Goal: Task Accomplishment & Management: Use online tool/utility

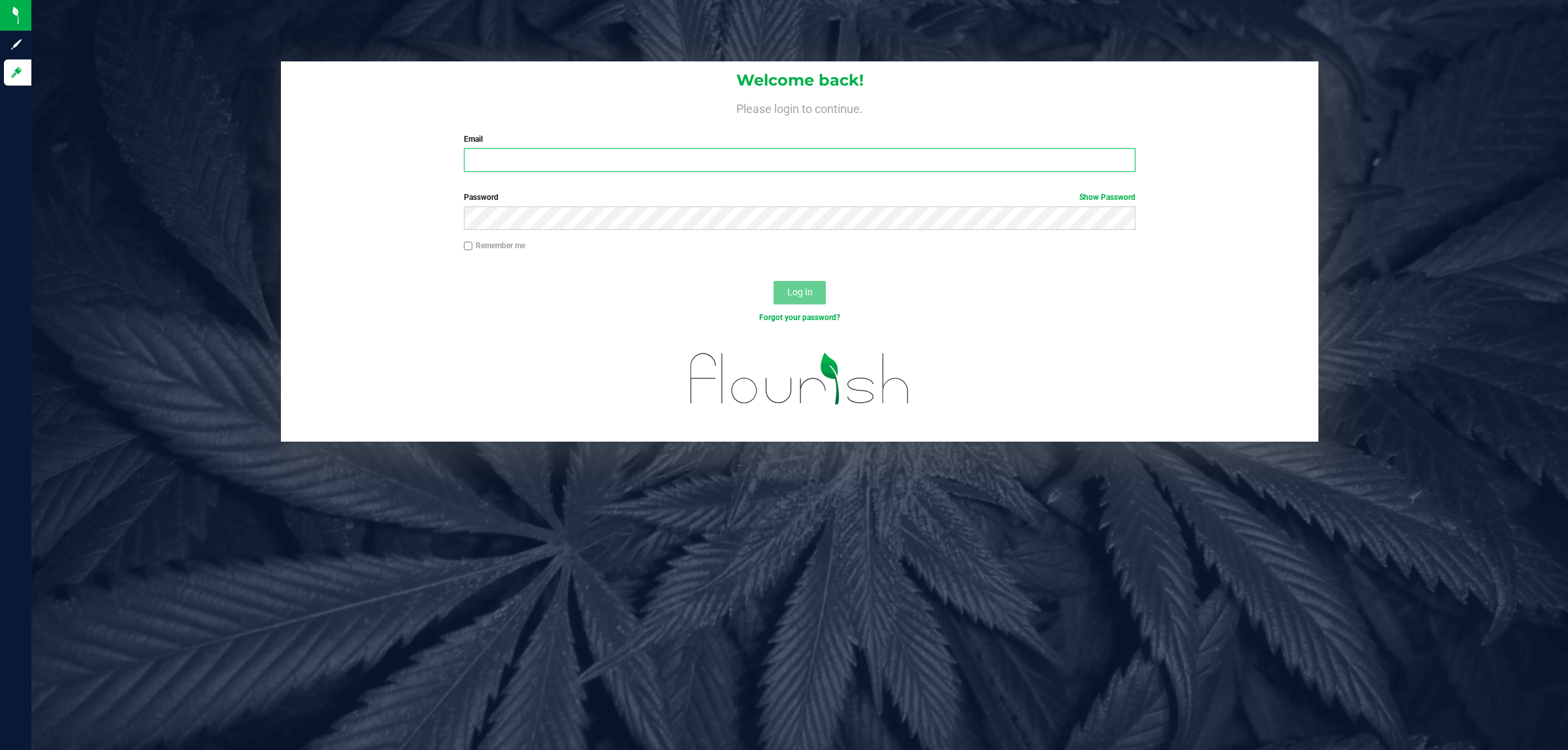
click at [635, 170] on input "Email" at bounding box center [800, 160] width 673 height 24
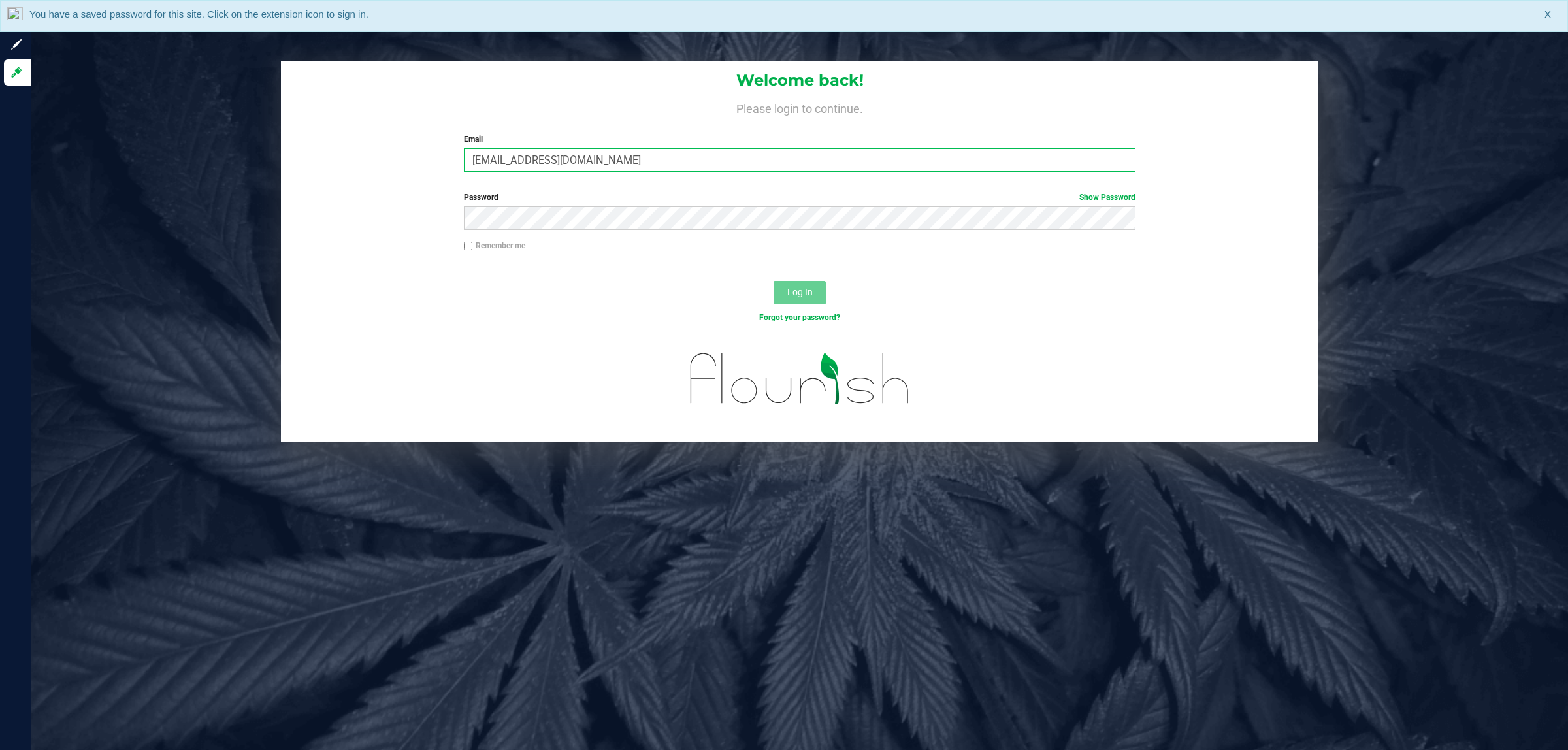
type input "[EMAIL_ADDRESS][DOMAIN_NAME]"
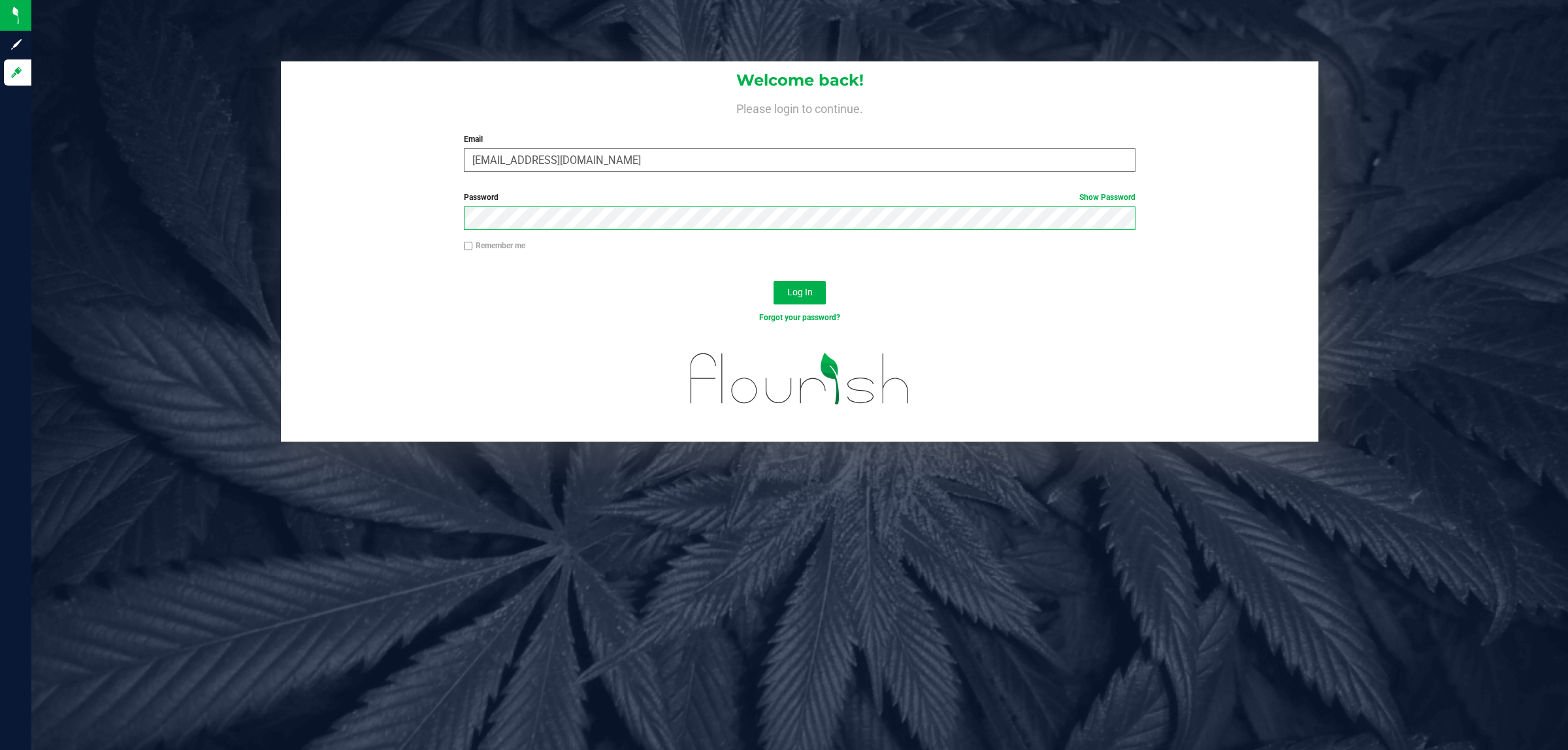
click at [774, 281] on button "Log In" at bounding box center [800, 293] width 52 height 24
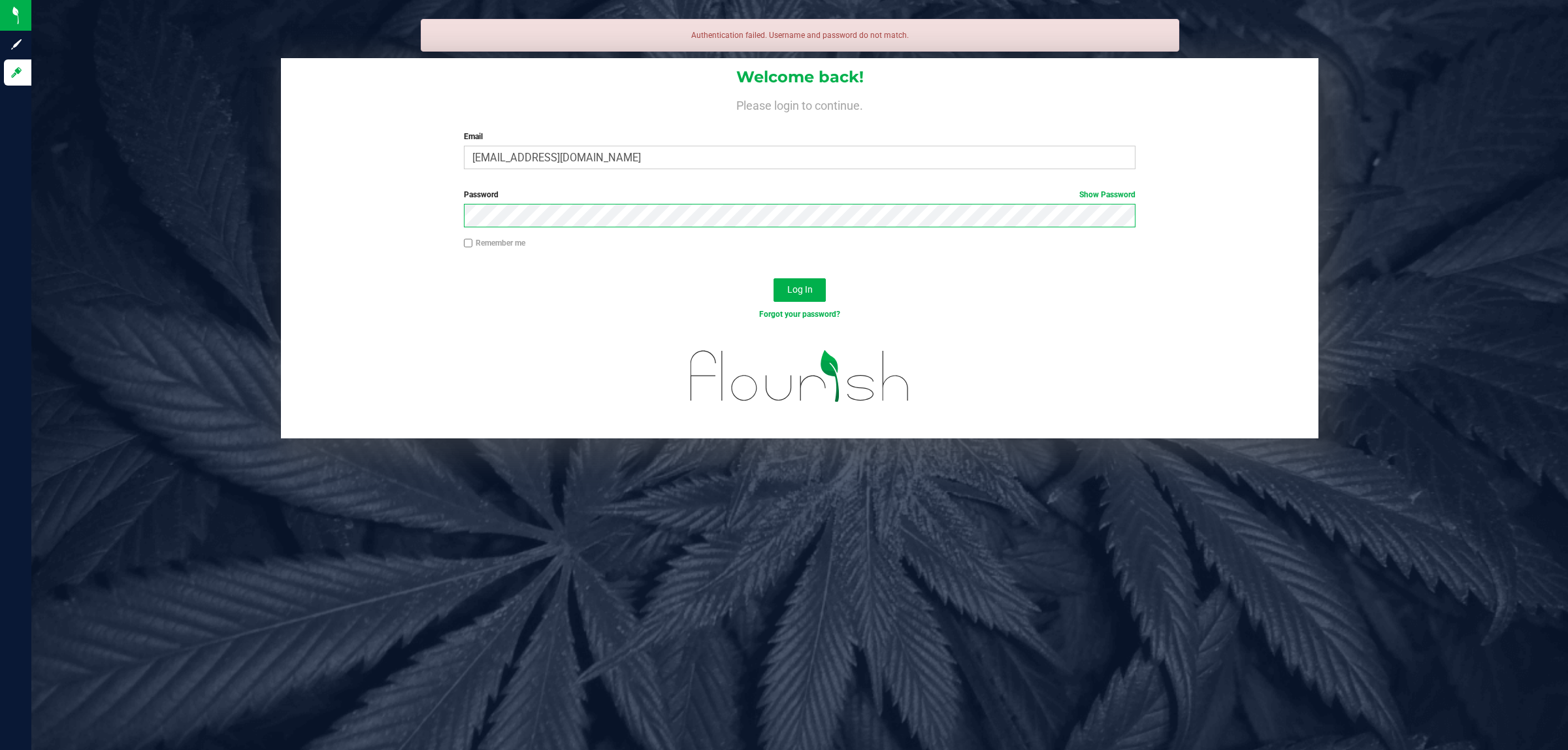
click at [774, 279] on button "Log In" at bounding box center [800, 290] width 52 height 24
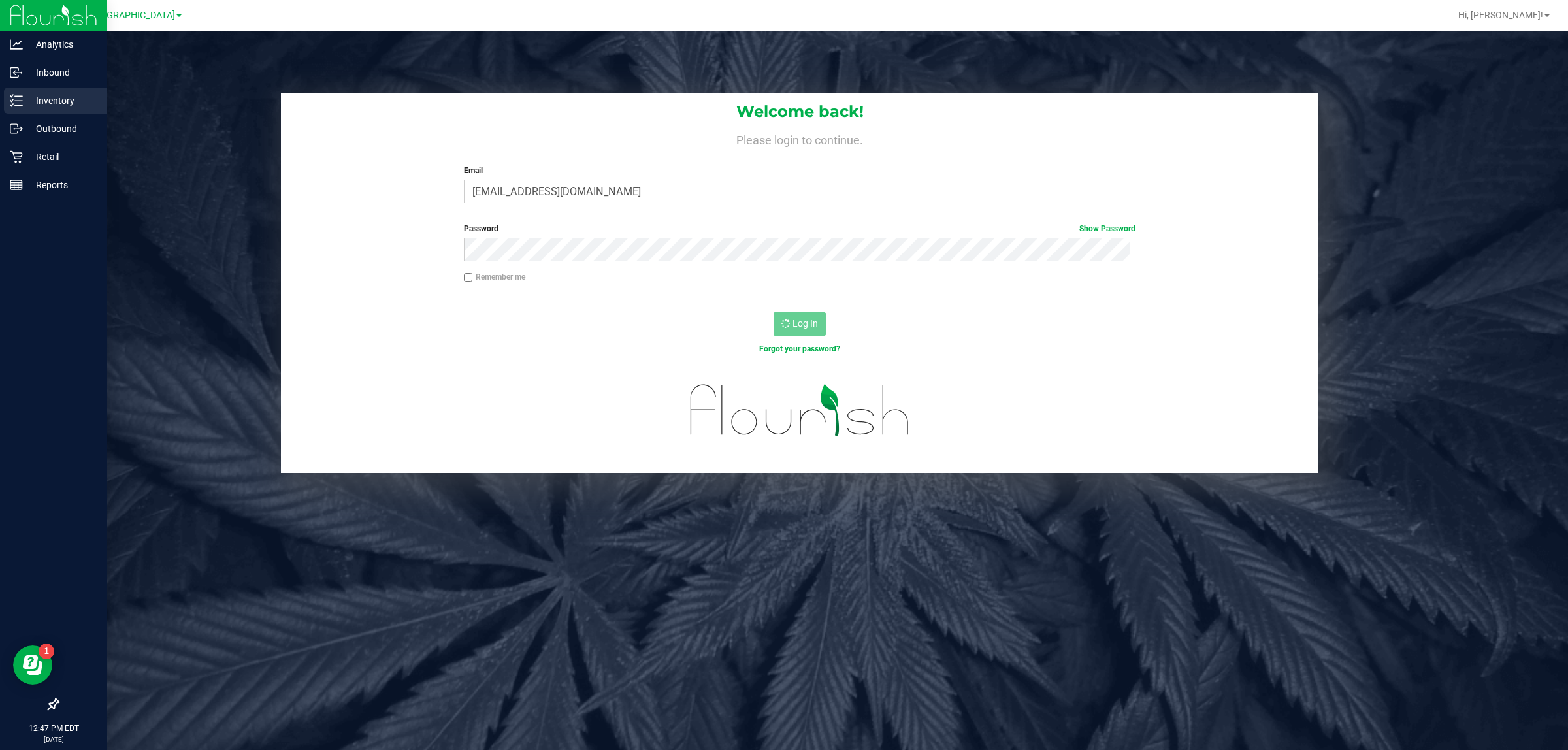
click at [17, 102] on icon at bounding box center [16, 100] width 13 height 13
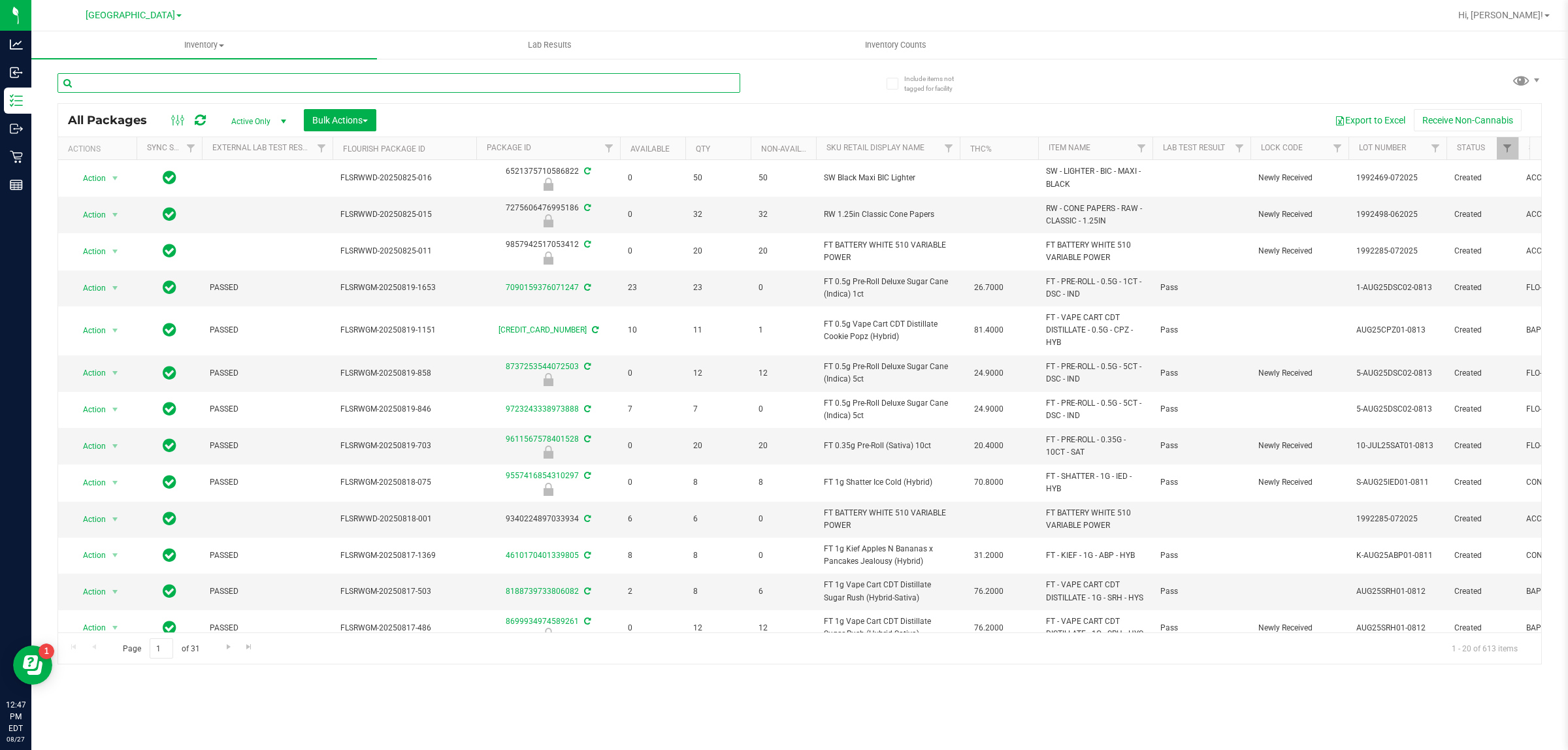
click at [164, 81] on input "text" at bounding box center [398, 83] width 682 height 20
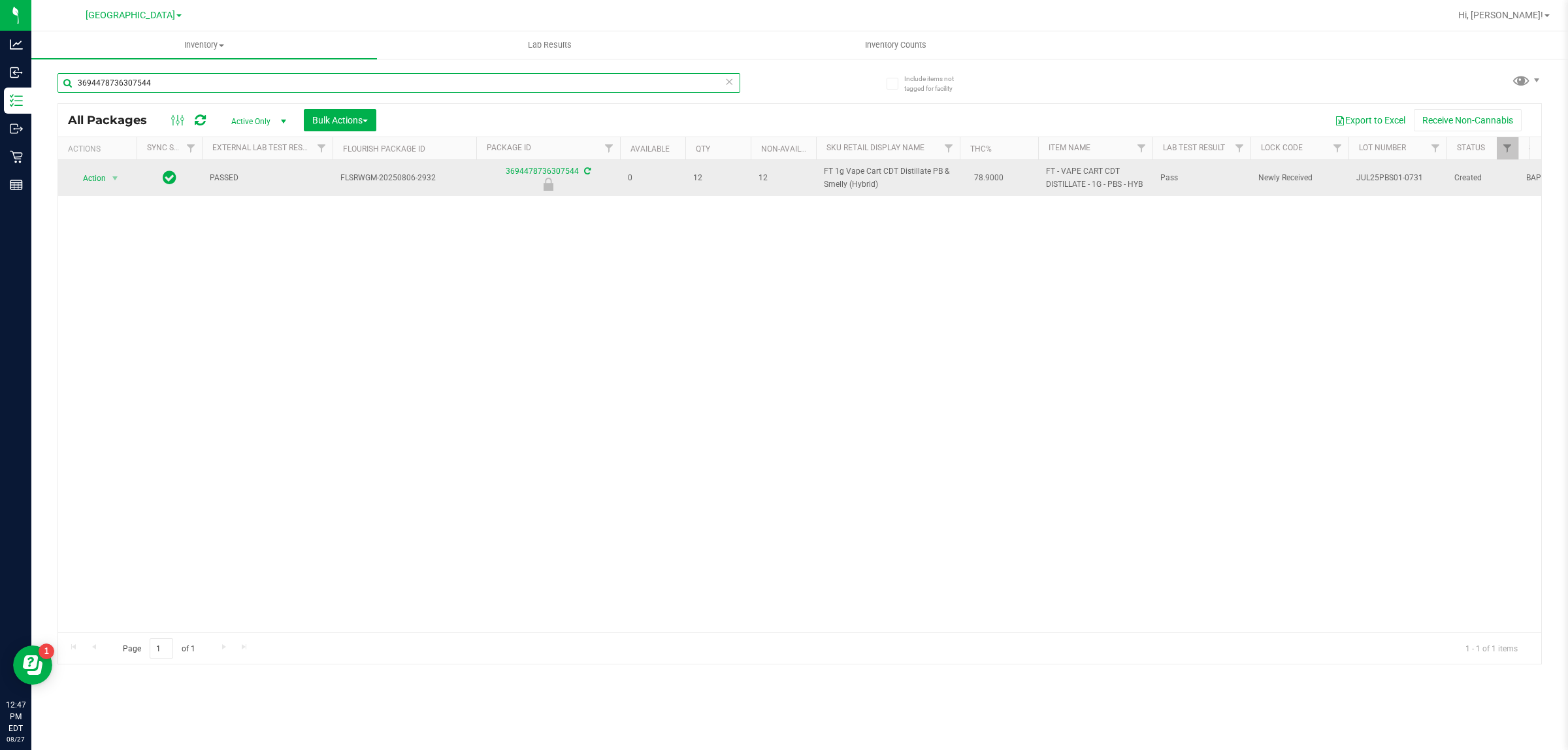
type input "3694478736307544"
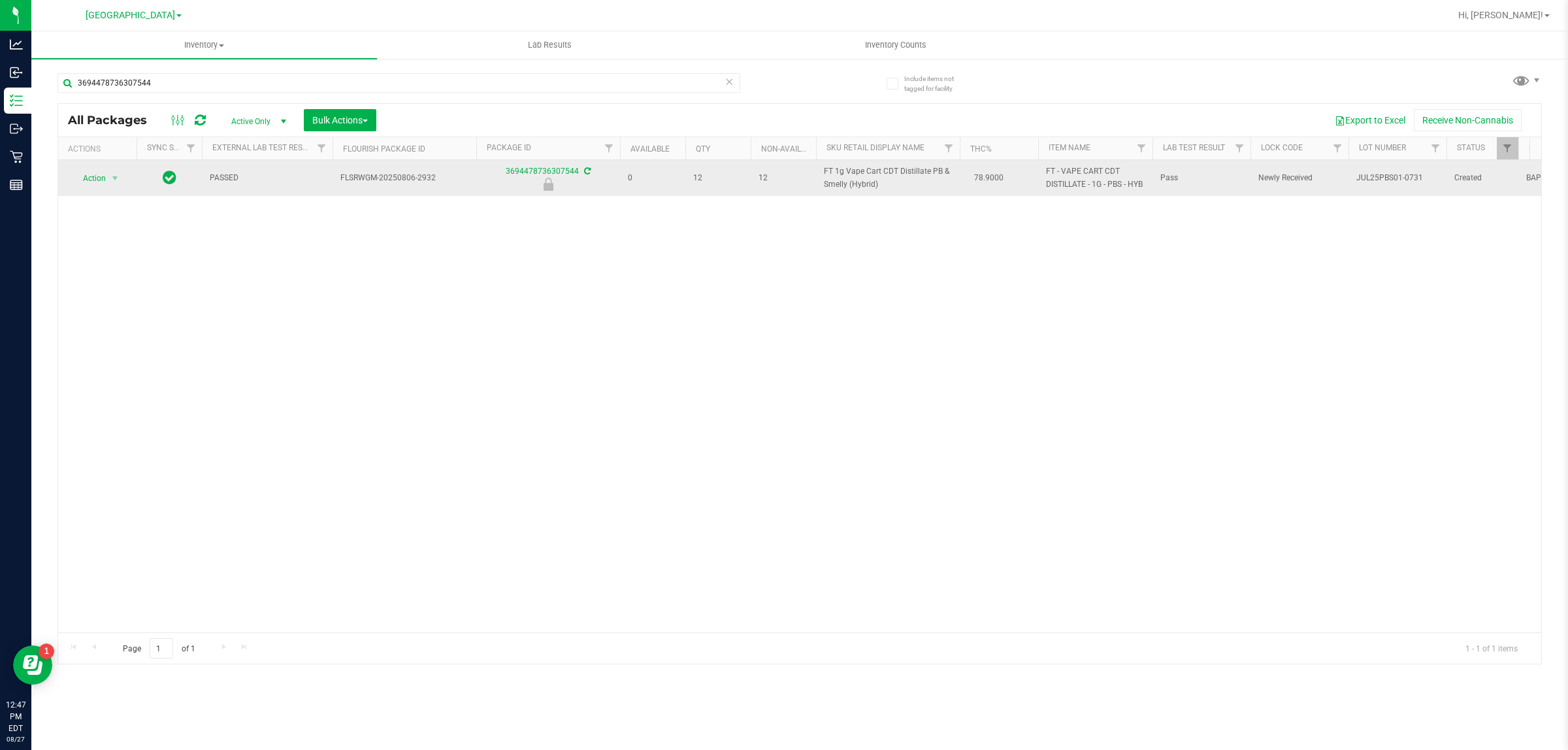
click at [142, 178] on td at bounding box center [169, 178] width 66 height 36
click at [103, 175] on span "Action" at bounding box center [89, 178] width 35 height 19
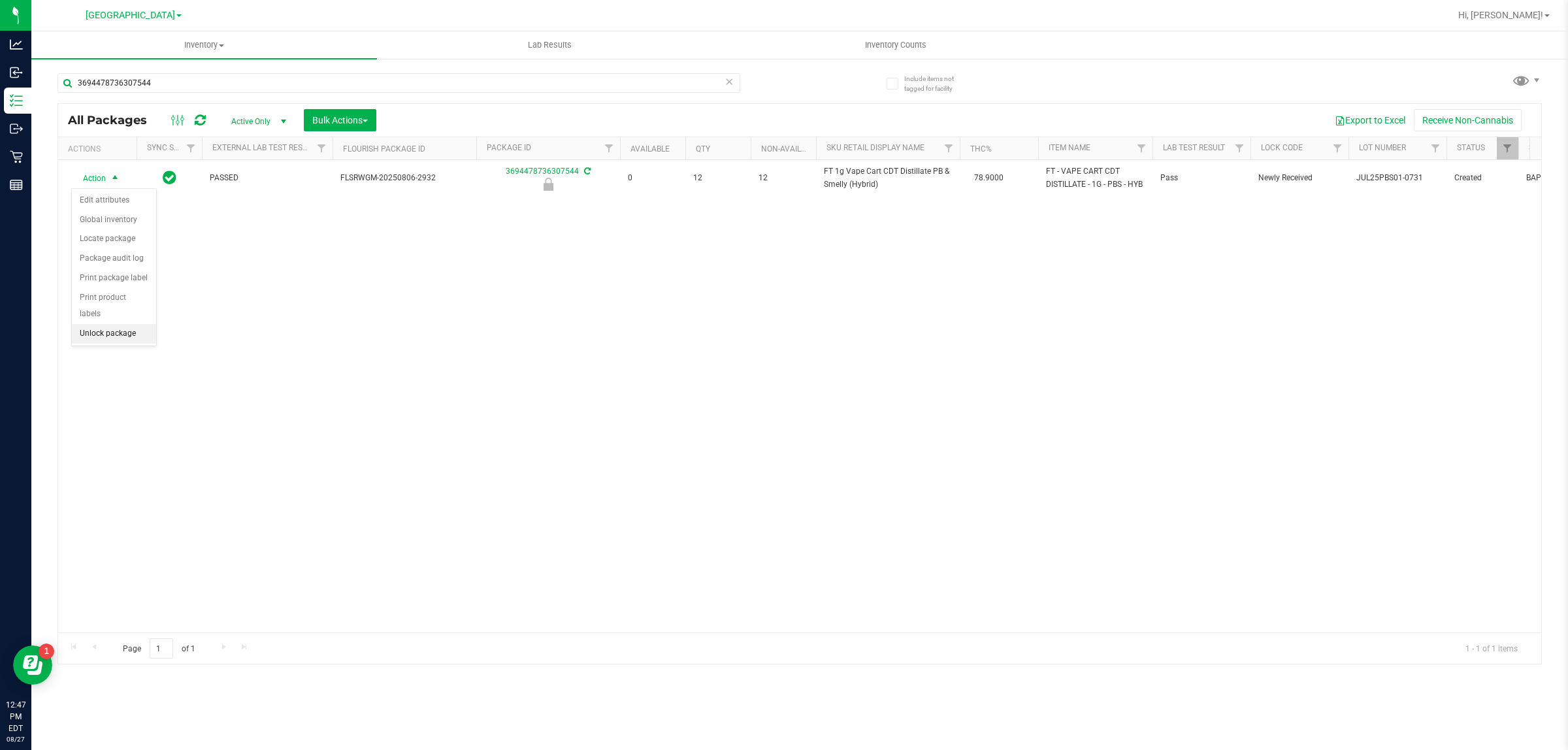
click at [102, 324] on li "Unlock package" at bounding box center [114, 334] width 84 height 20
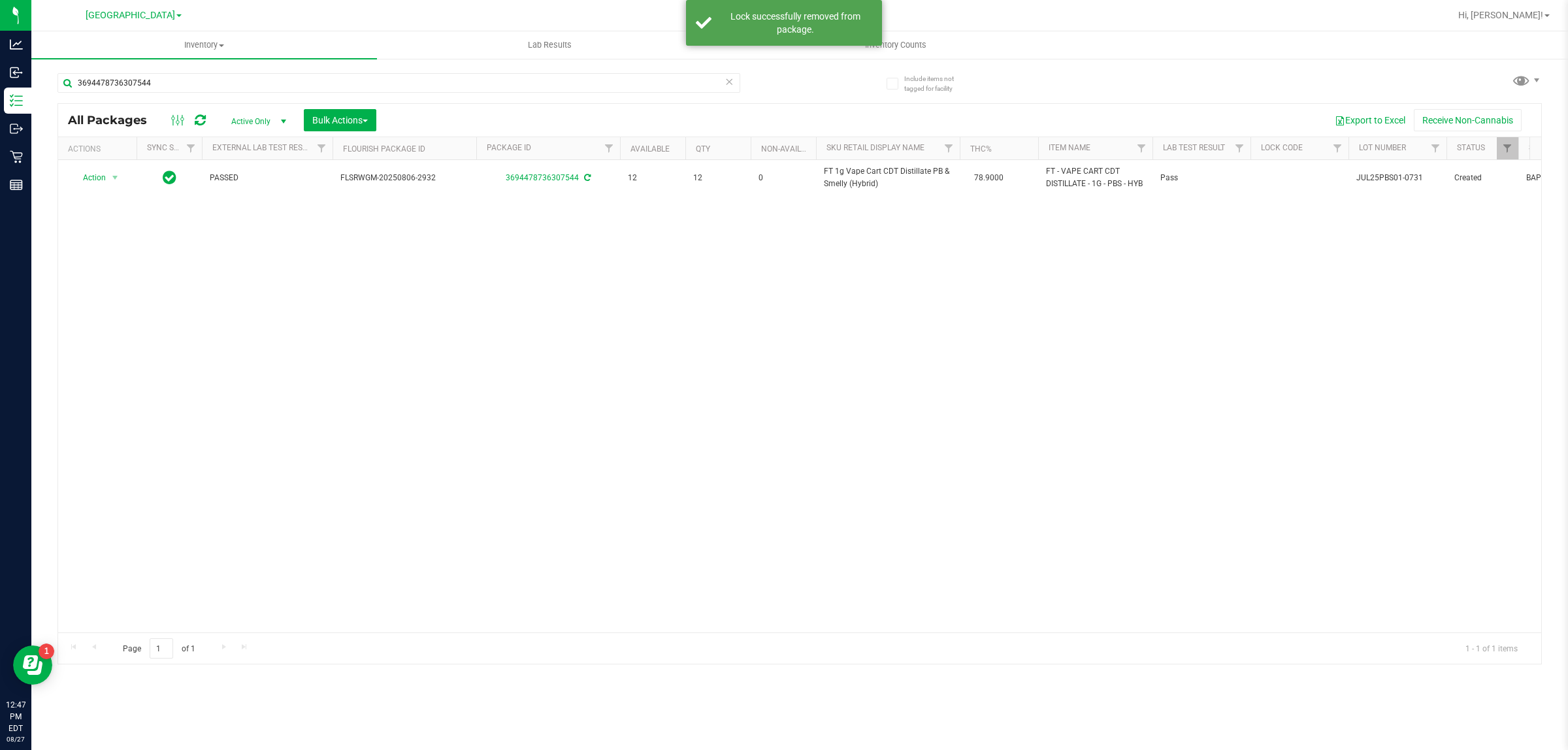
click at [439, 67] on div "3694478736307544" at bounding box center [429, 82] width 742 height 42
click at [439, 68] on div "3694478736307544" at bounding box center [429, 82] width 742 height 42
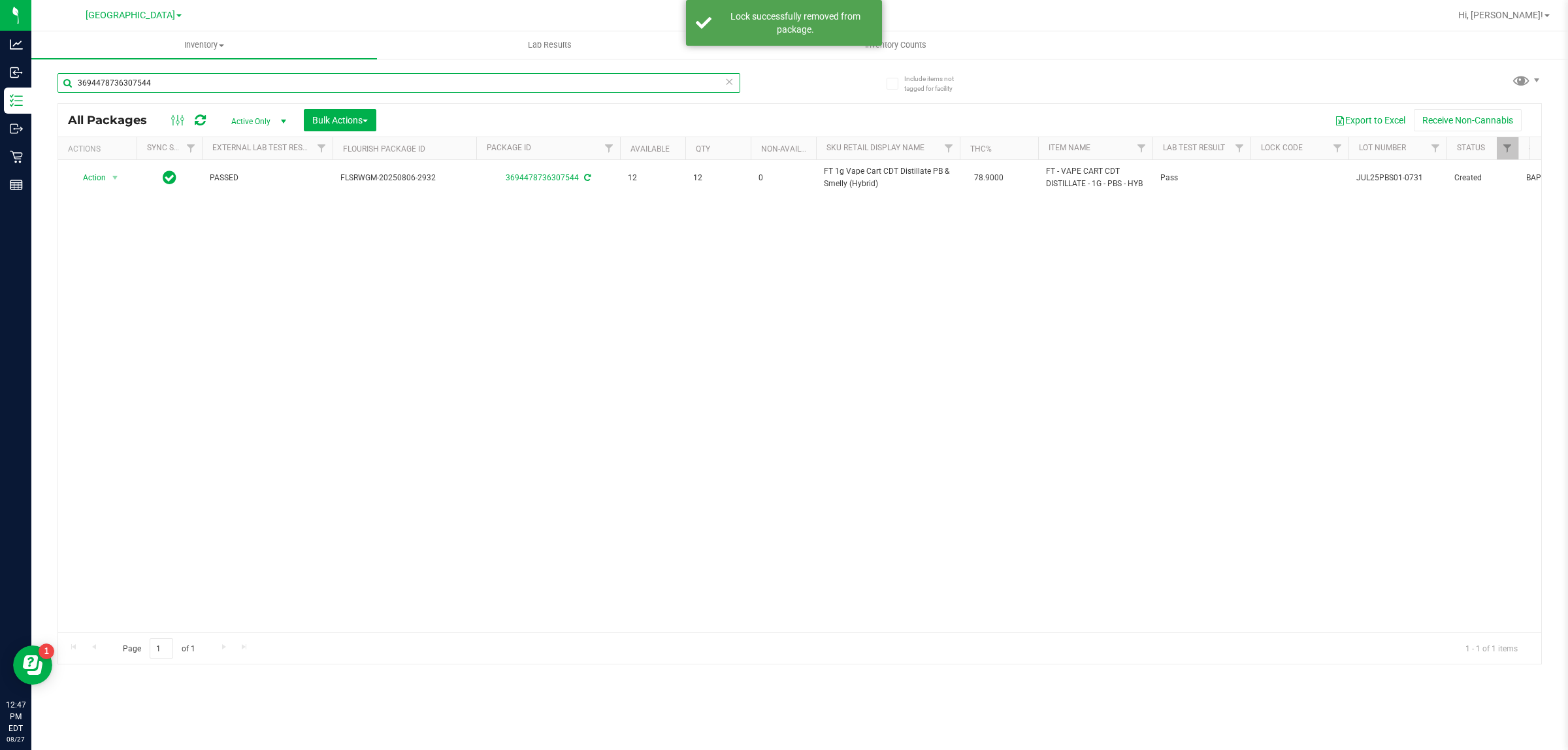
click at [437, 87] on input "3694478736307544" at bounding box center [398, 83] width 682 height 20
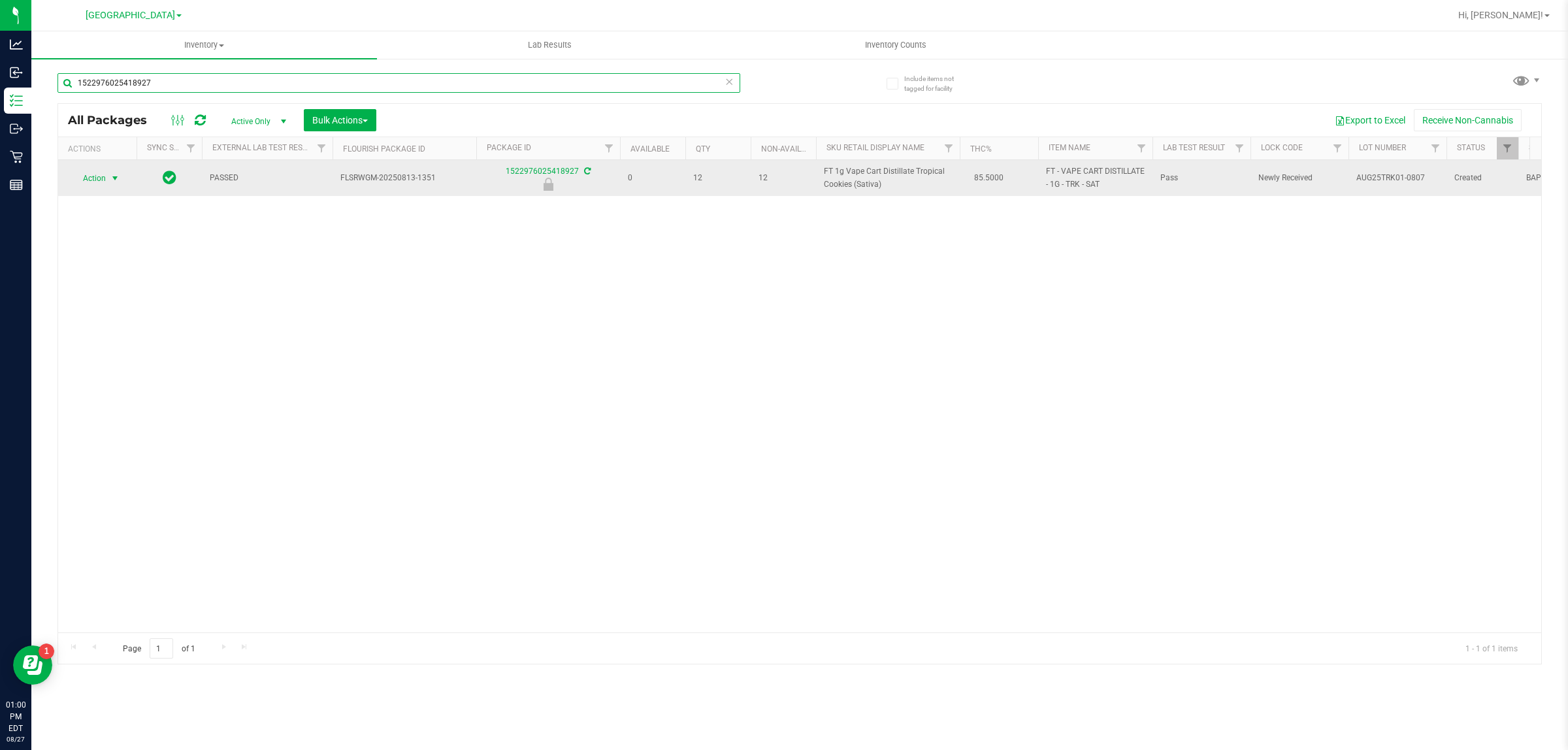
type input "1522976025418927"
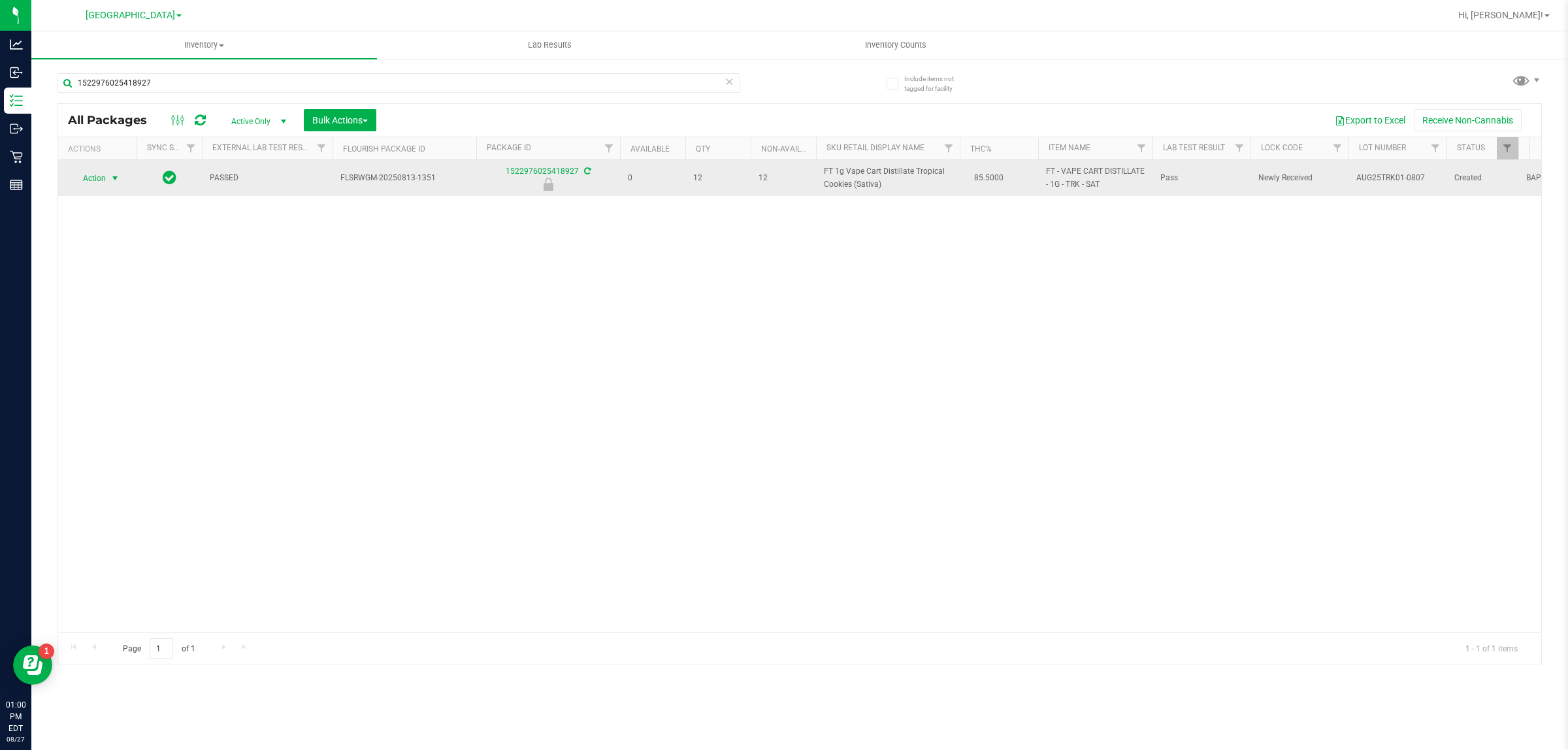
click at [108, 171] on span "select" at bounding box center [115, 178] width 16 height 19
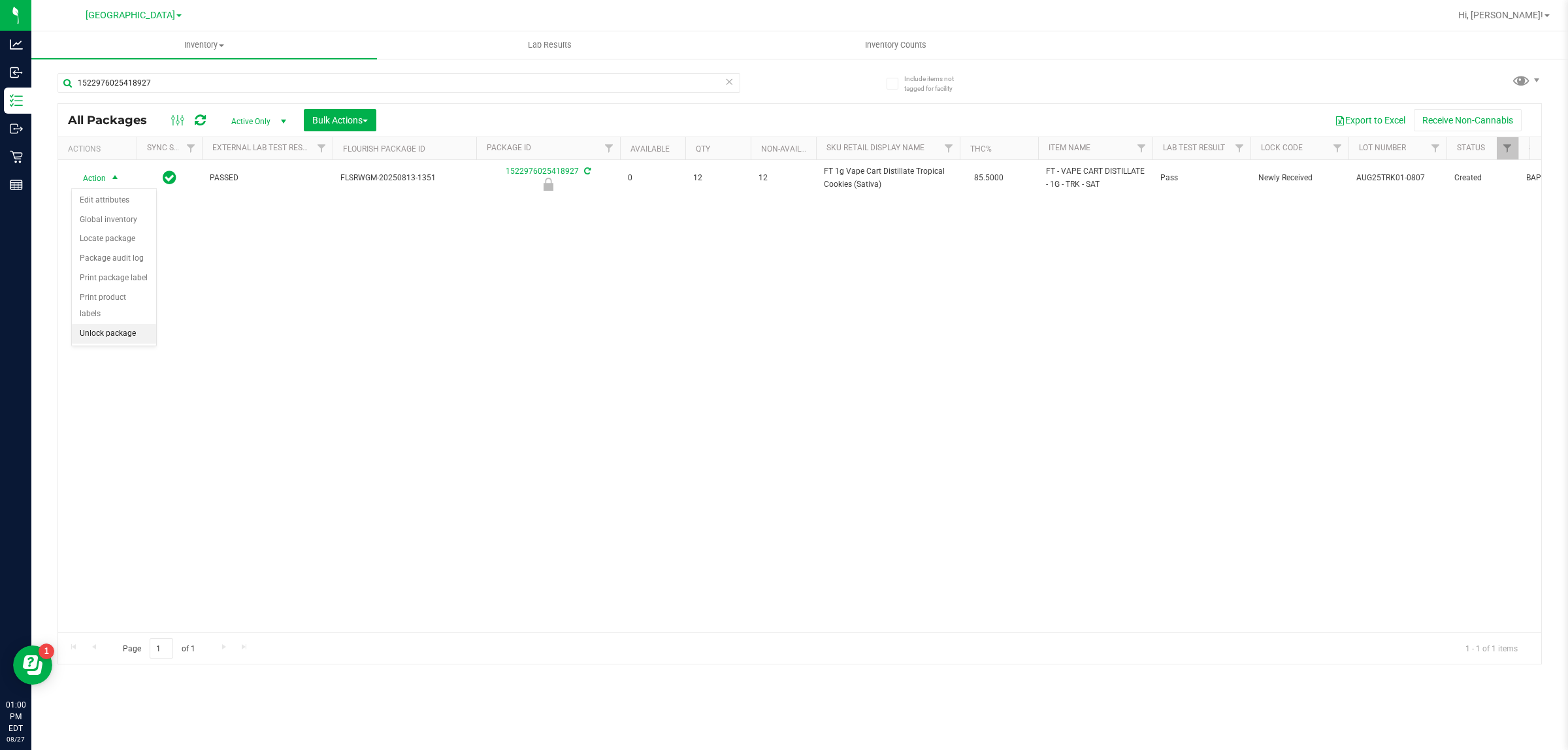
click at [130, 324] on li "Unlock package" at bounding box center [114, 334] width 84 height 20
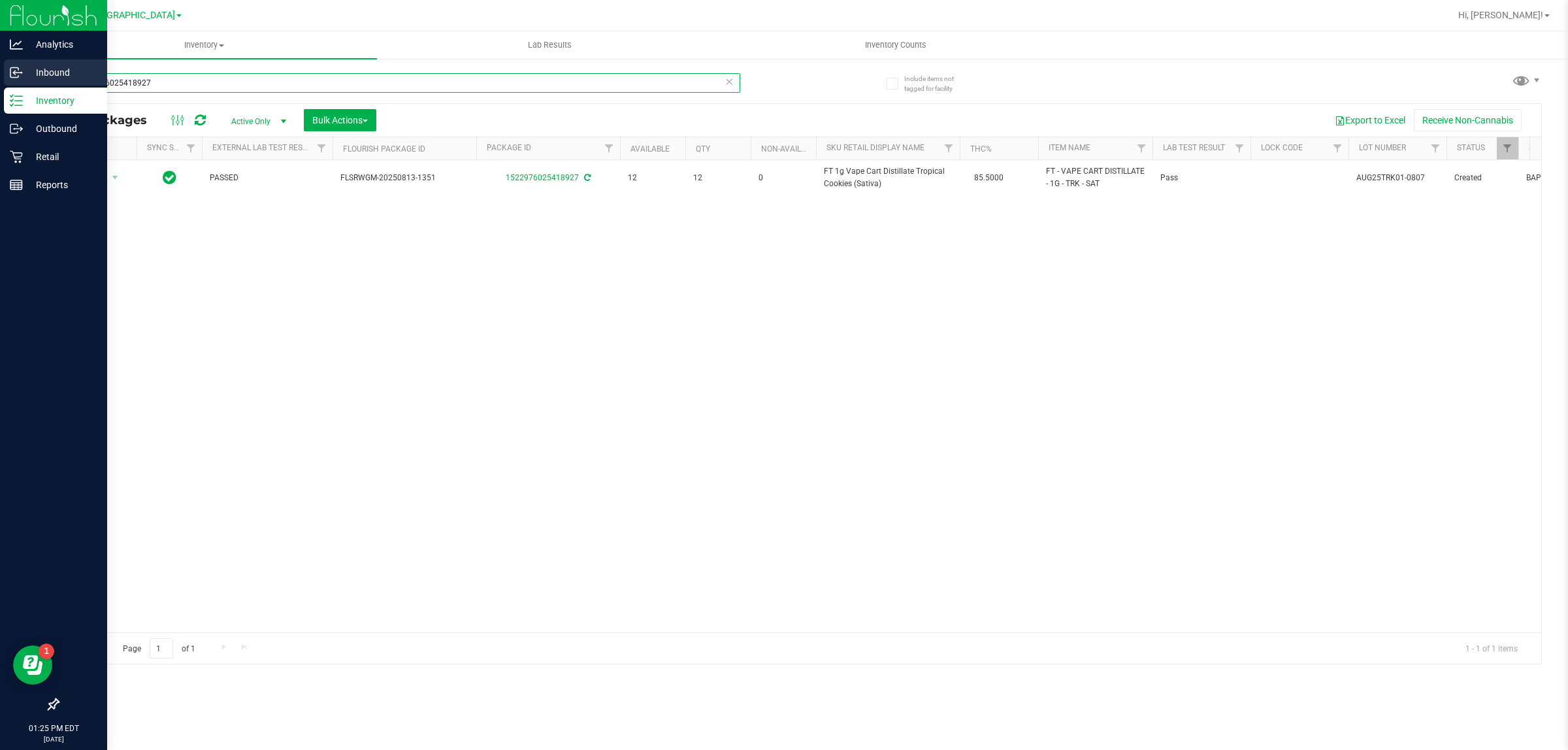
drag, startPoint x: 171, startPoint y: 88, endPoint x: 0, endPoint y: 60, distance: 173.3
click at [0, 60] on div "Analytics Inbound Inventory Outbound Retail Reports 01:25 PM EDT 08/27/2025 08/…" at bounding box center [784, 375] width 1568 height 750
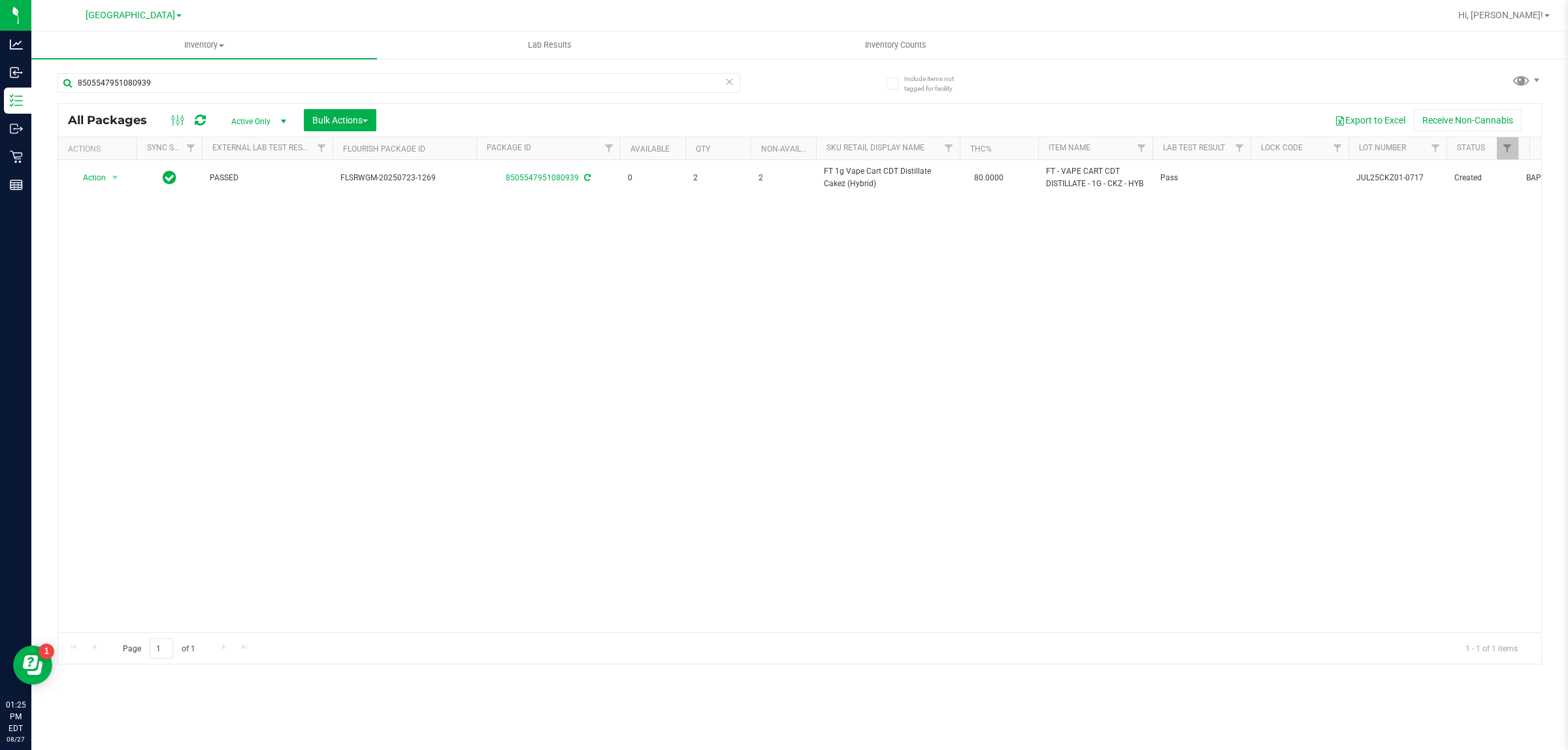
click at [307, 284] on div "Action Action Adjust qty Create package Edit attributes Global inventory Locate…" at bounding box center [800, 396] width 1483 height 472
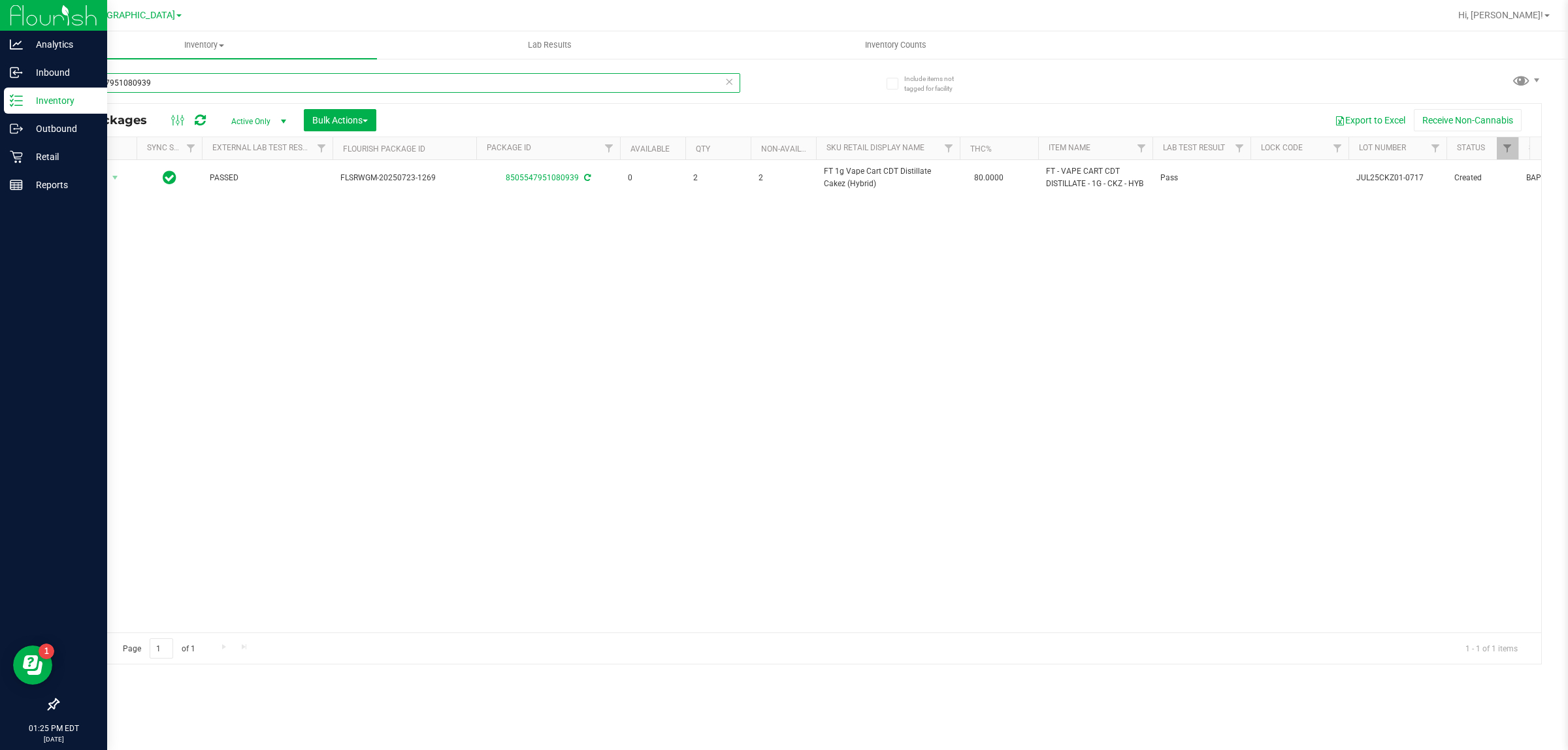
drag, startPoint x: 185, startPoint y: 87, endPoint x: 0, endPoint y: 20, distance: 196.8
click at [0, 20] on div "Analytics Inbound Inventory Outbound Retail Reports 01:25 PM EDT 08/27/2025 08/…" at bounding box center [784, 375] width 1568 height 750
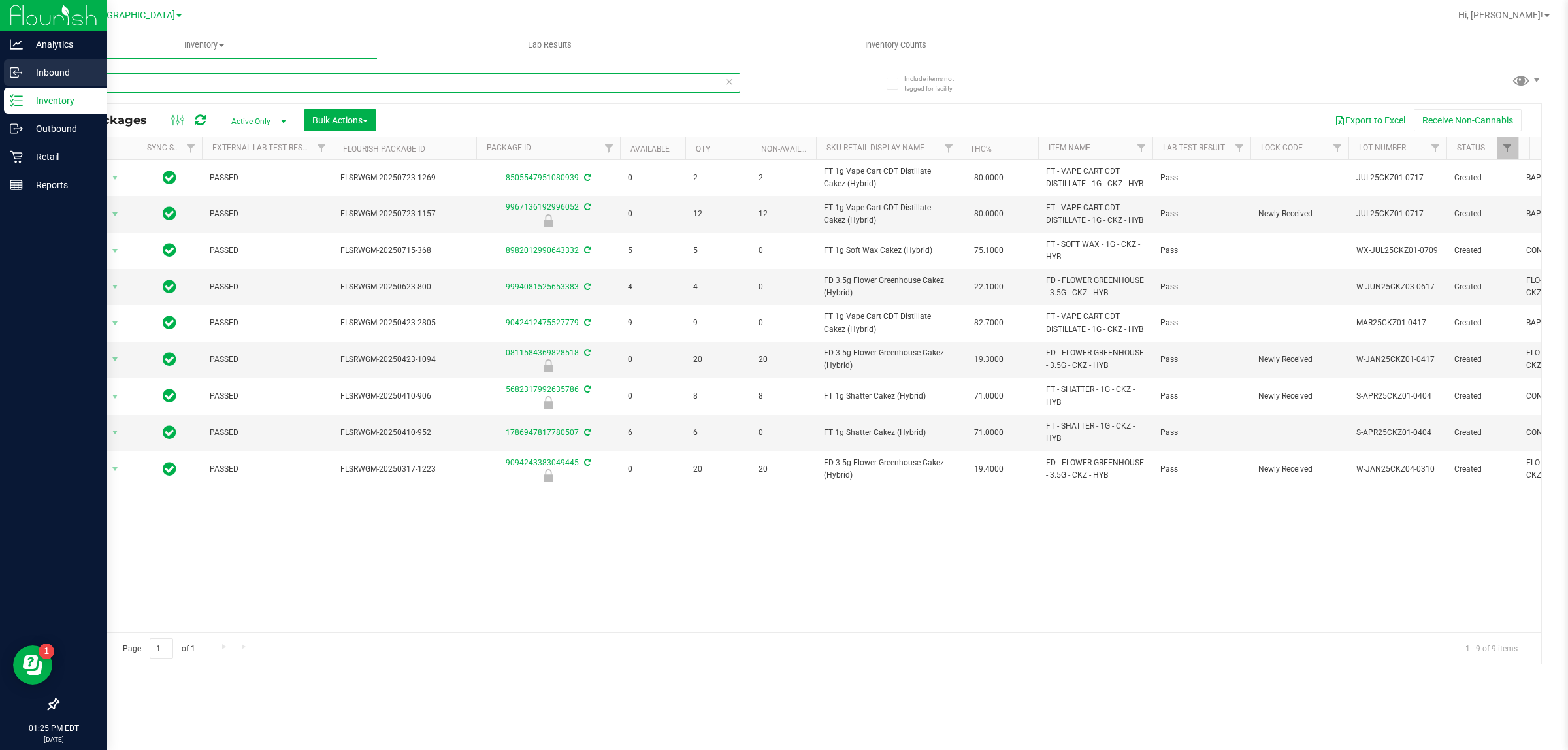
drag, startPoint x: 107, startPoint y: 86, endPoint x: 0, endPoint y: 62, distance: 109.7
click at [0, 63] on div "Analytics Inbound Inventory Outbound Retail Reports 01:25 PM EDT 08/27/2025 08/…" at bounding box center [784, 375] width 1568 height 750
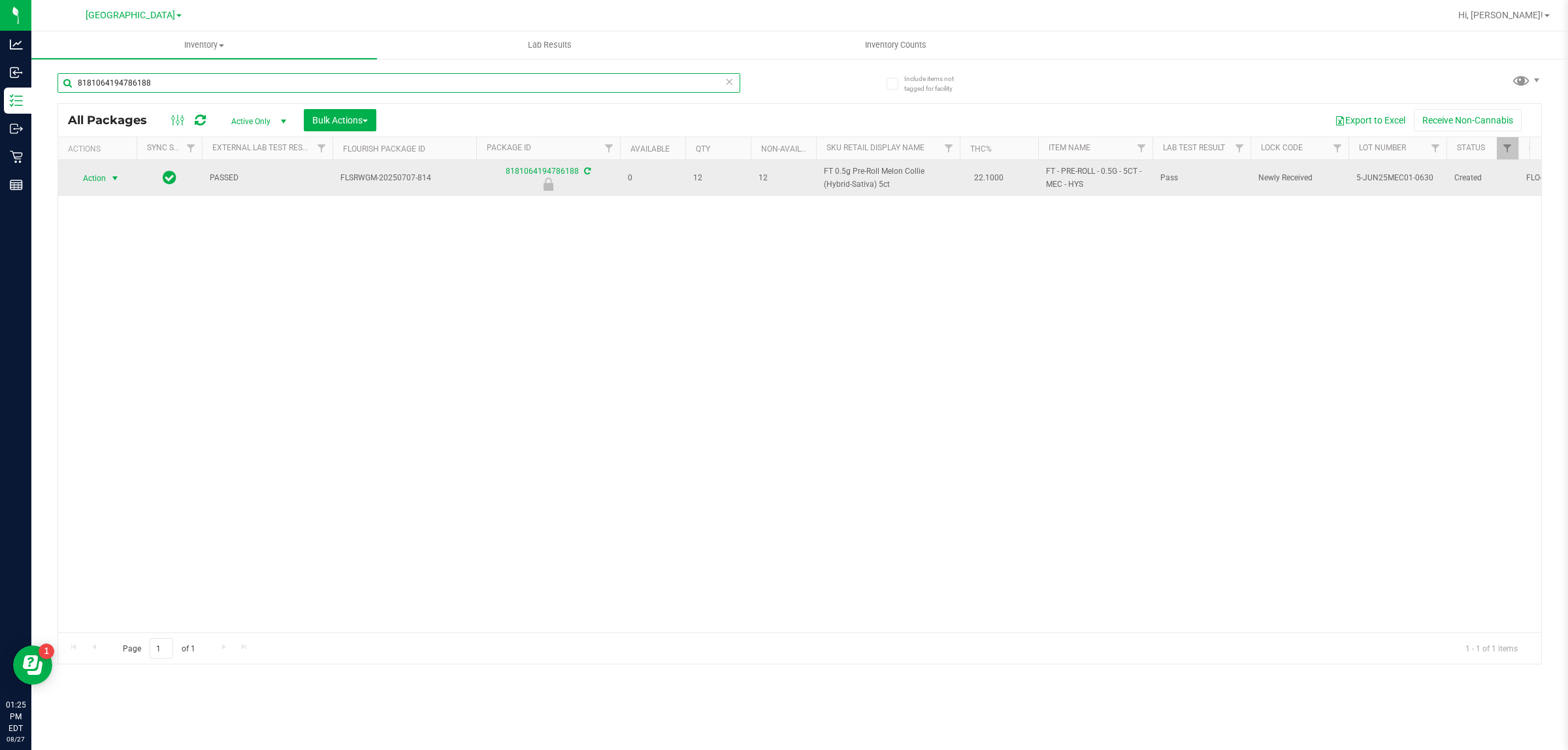
type input "8181064194786188"
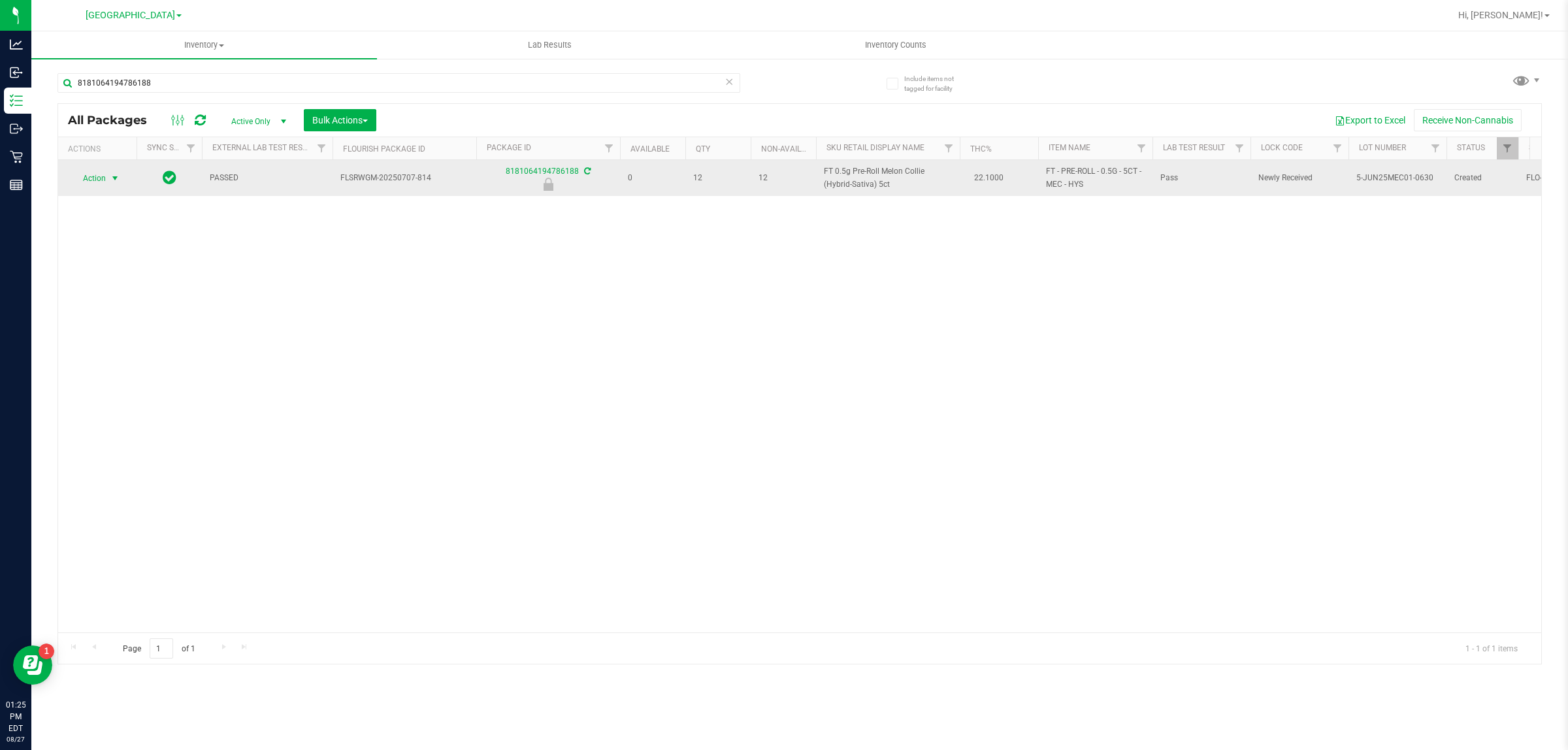
click at [85, 177] on span "Action" at bounding box center [89, 178] width 35 height 19
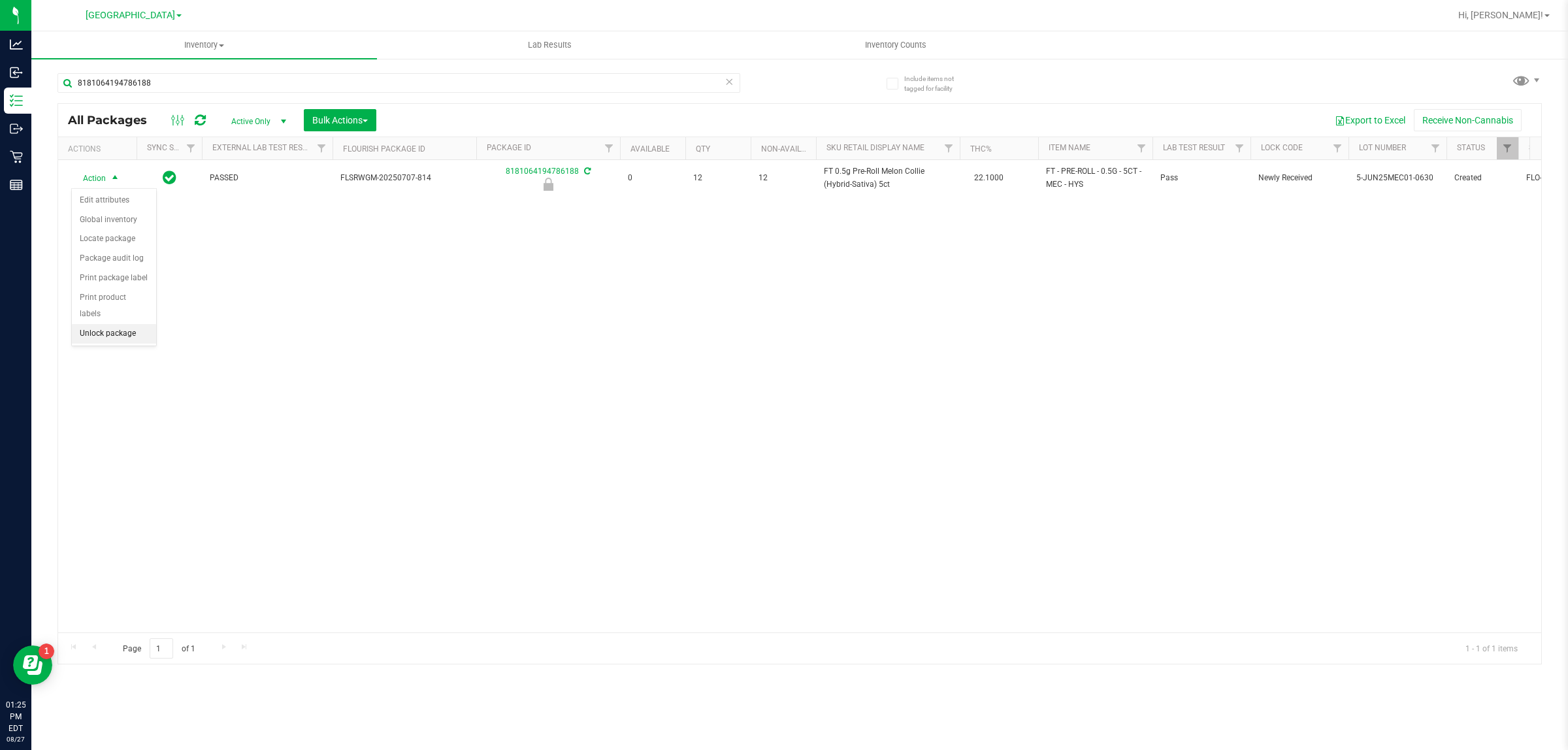
click at [125, 324] on li "Unlock package" at bounding box center [114, 334] width 84 height 20
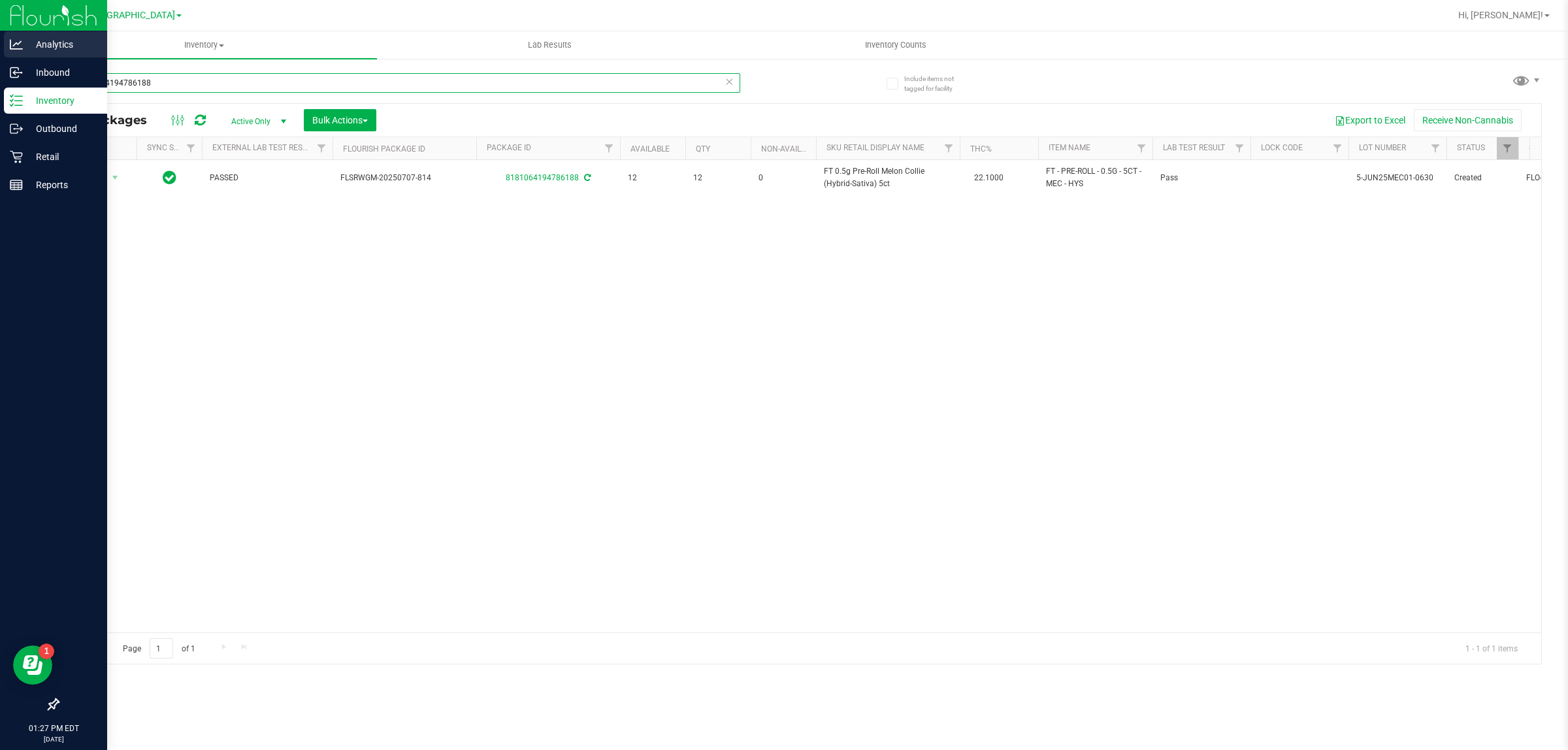
drag, startPoint x: 194, startPoint y: 73, endPoint x: 0, endPoint y: 58, distance: 194.6
click at [0, 63] on div "Analytics Inbound Inventory Outbound Retail Reports 01:27 PM EDT 08/27/2025 08/…" at bounding box center [784, 375] width 1568 height 750
type input "mixed berry"
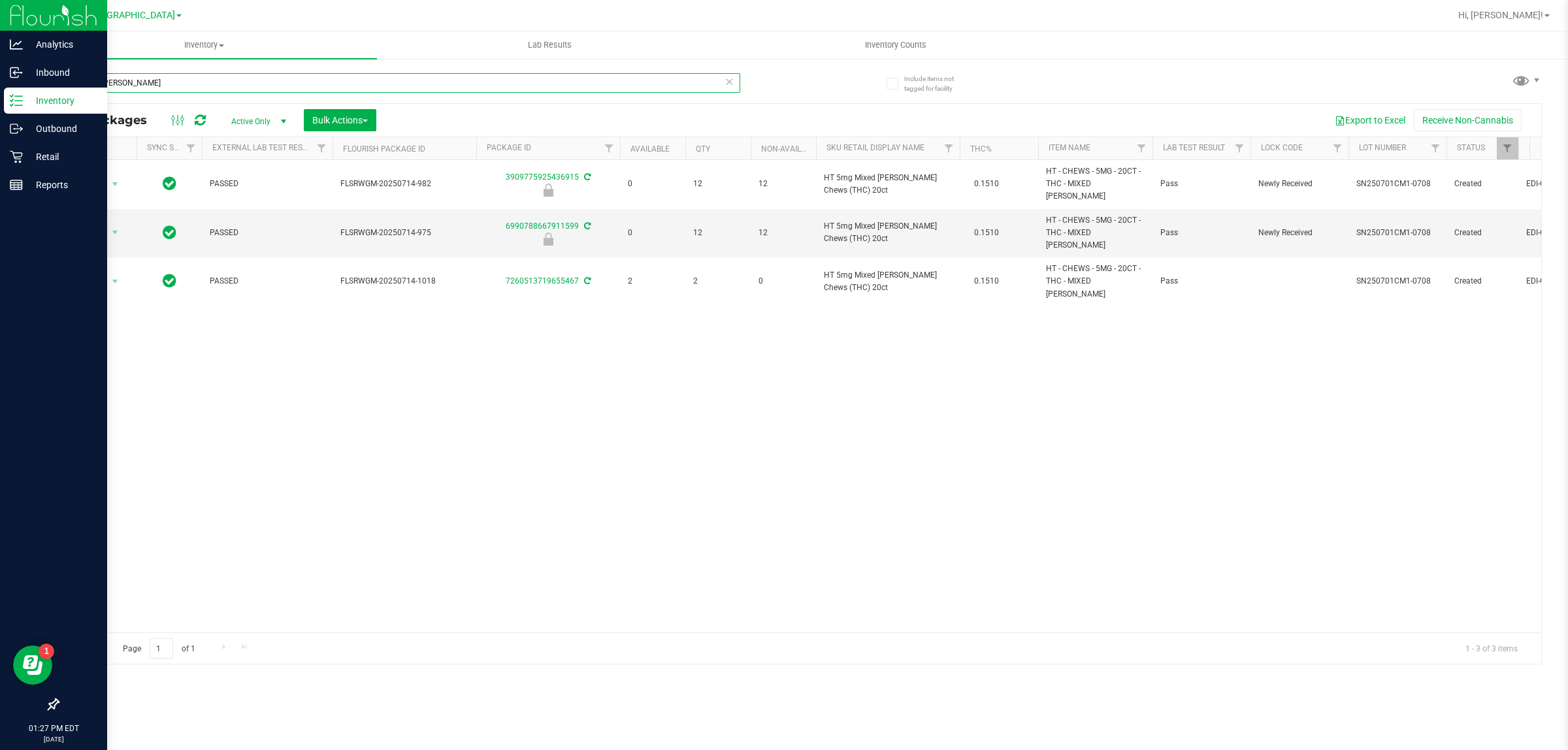
drag, startPoint x: 160, startPoint y: 78, endPoint x: 0, endPoint y: 13, distance: 172.7
click at [0, 31] on div "Analytics Inbound Inventory Outbound Retail Reports 01:27 PM EDT 08/27/2025 08/…" at bounding box center [784, 375] width 1568 height 750
